Goal: Task Accomplishment & Management: Use online tool/utility

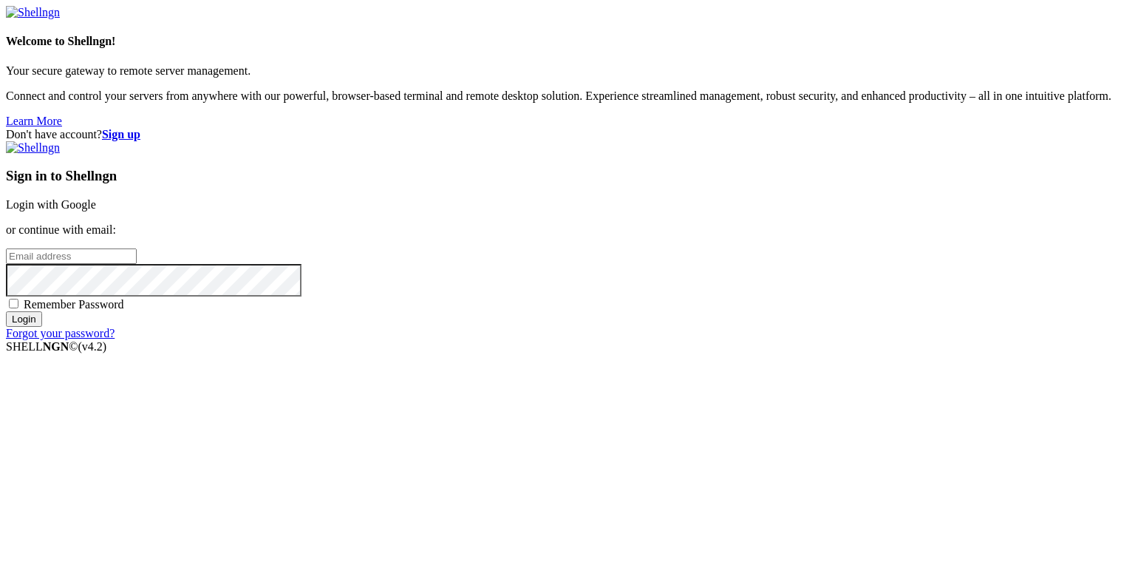
click at [137, 264] on input "email" at bounding box center [71, 256] width 131 height 16
type input "[EMAIL_ADDRESS][DOMAIN_NAME]"
click at [124, 310] on span "Remember Password" at bounding box center [74, 304] width 101 height 13
click at [18, 308] on input "Remember Password" at bounding box center [14, 304] width 10 height 10
checkbox input "true"
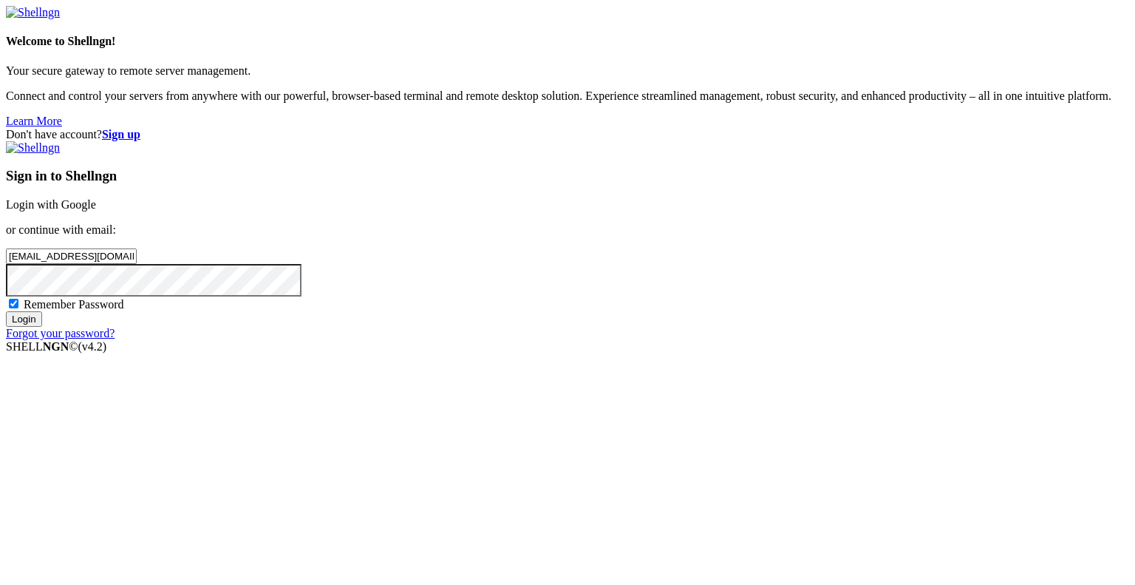
click at [42, 327] on input "Login" at bounding box center [24, 319] width 36 height 16
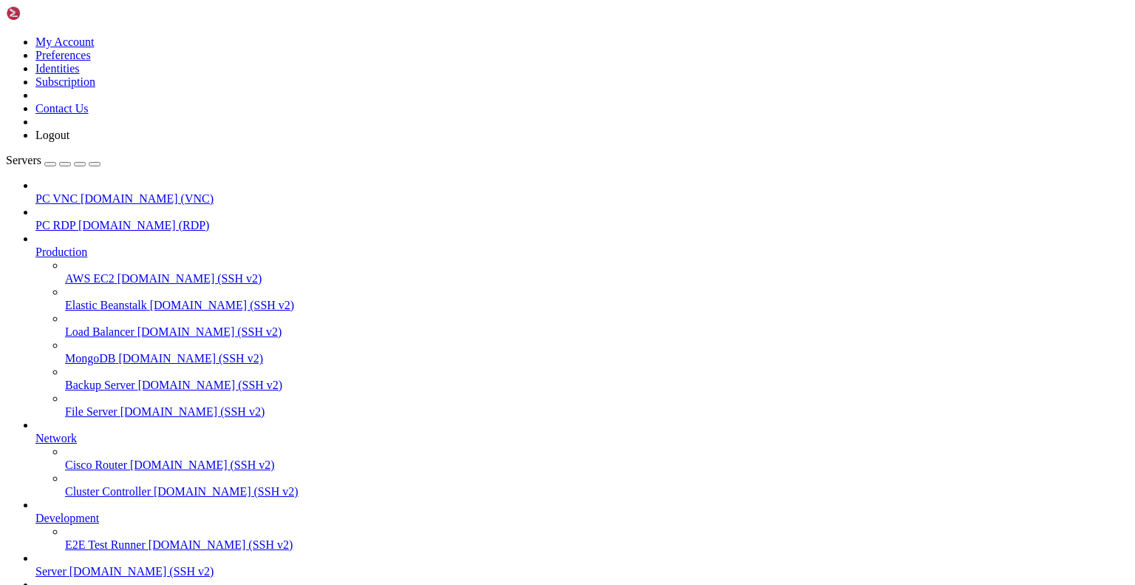
scroll to position [168, 0]
click at [67, 565] on span "Server" at bounding box center [50, 571] width 31 height 13
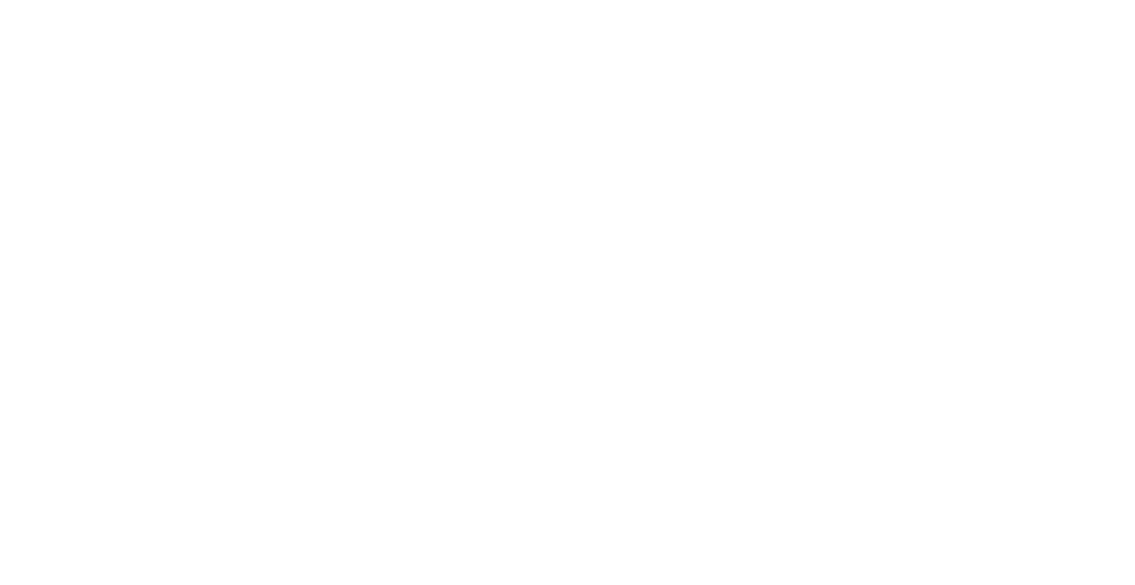
scroll to position [346, 0]
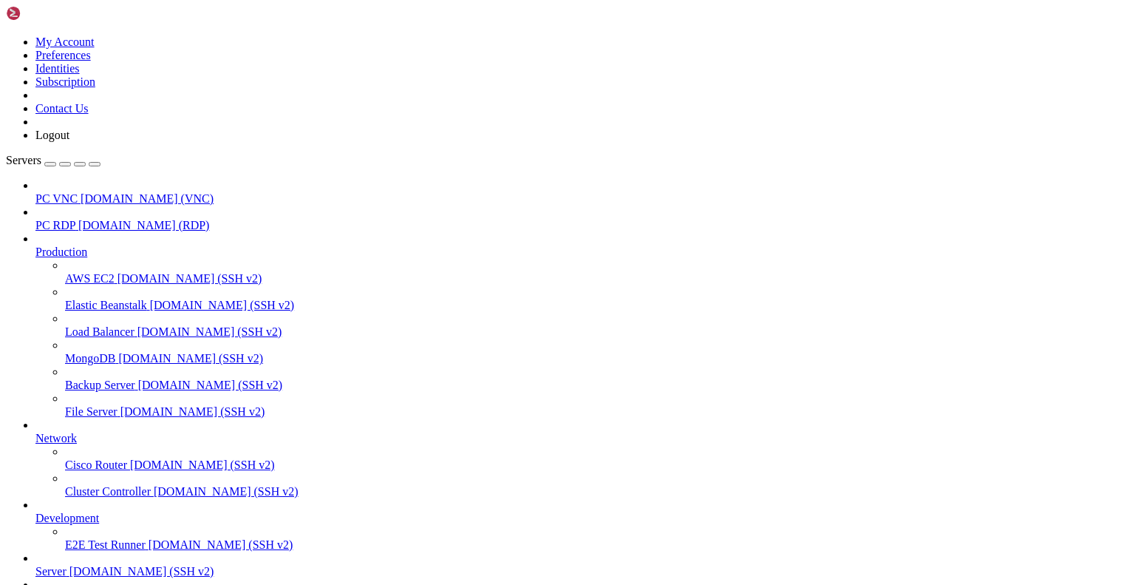
scroll to position [1743, 0]
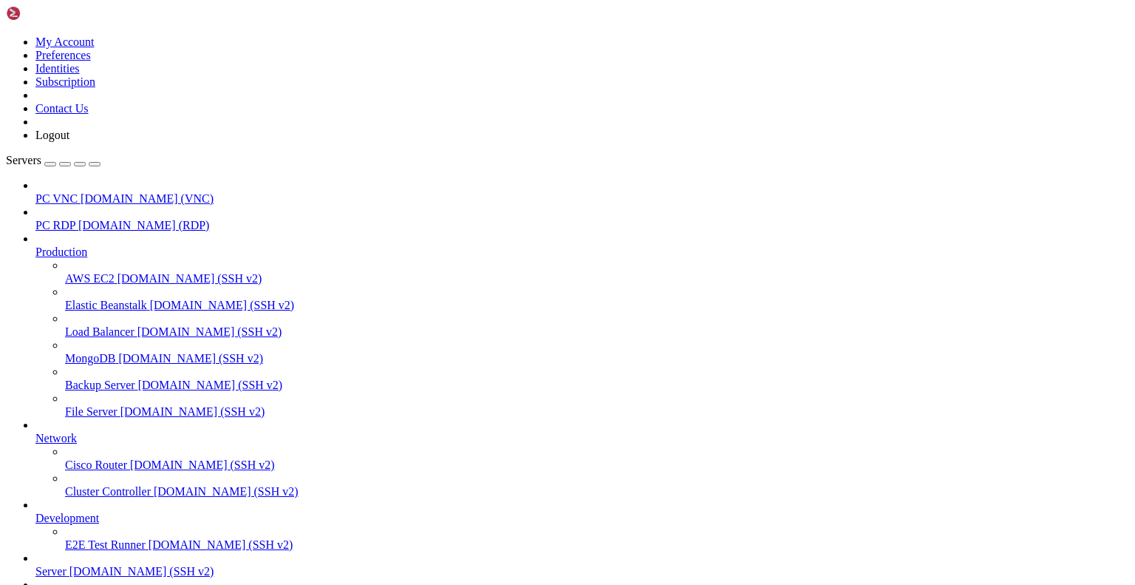
scroll to position [35092, 0]
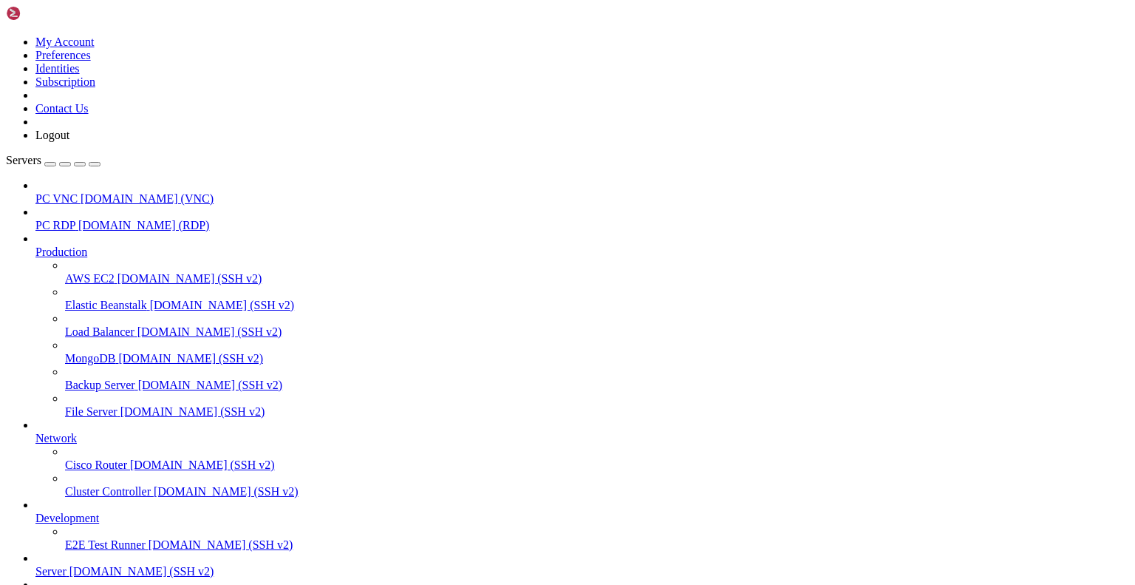
scroll to position [53993, 0]
